Goal: Task Accomplishment & Management: Use online tool/utility

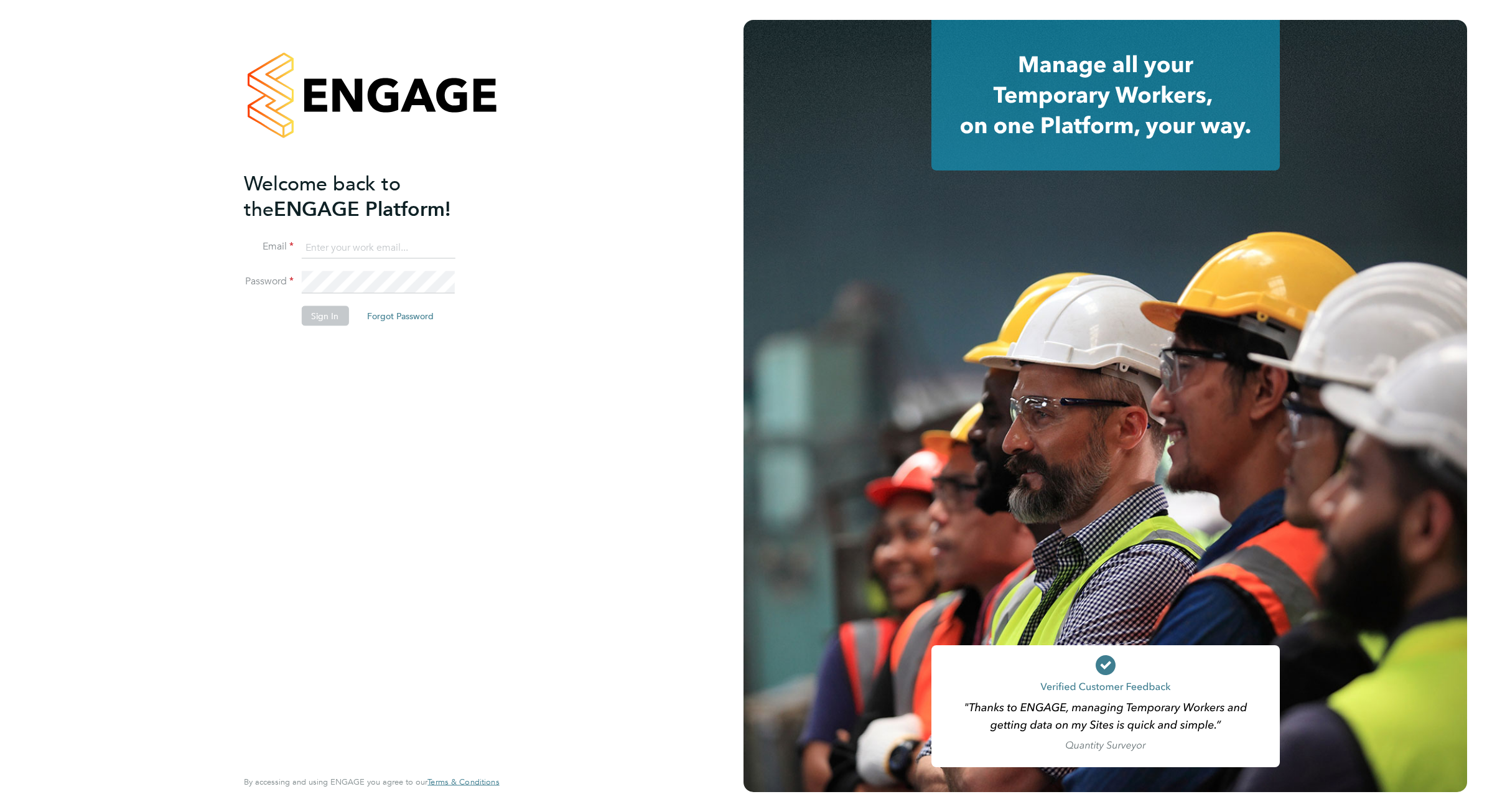
type input "levi.sullivan@vistry.co.uk"
click at [315, 316] on button "Sign In" at bounding box center [325, 315] width 47 height 20
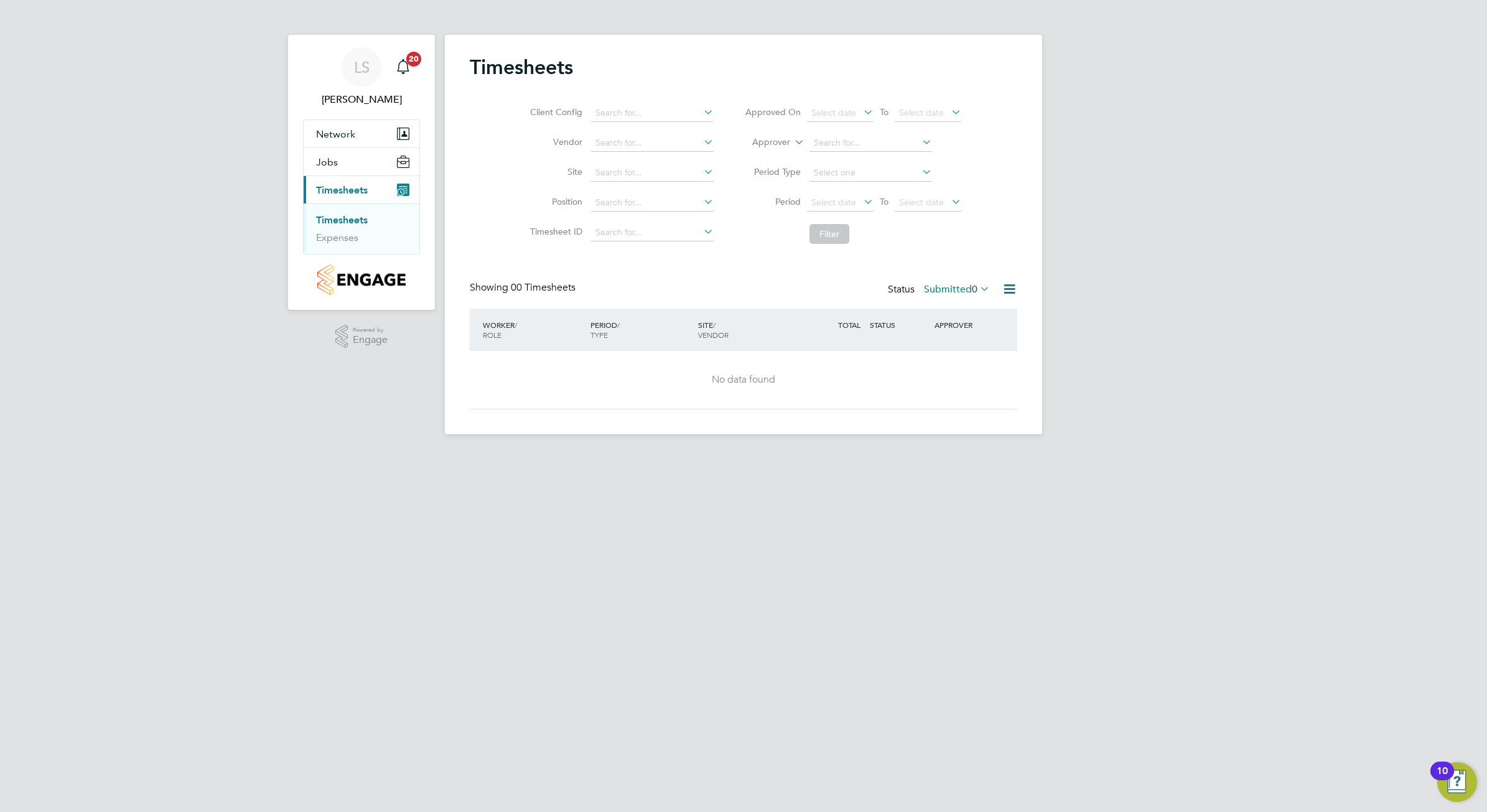
click at [341, 187] on span "Timesheets" at bounding box center [342, 190] width 52 height 12
click at [339, 215] on link "Timesheets" at bounding box center [342, 219] width 52 height 12
